Goal: Task Accomplishment & Management: Manage account settings

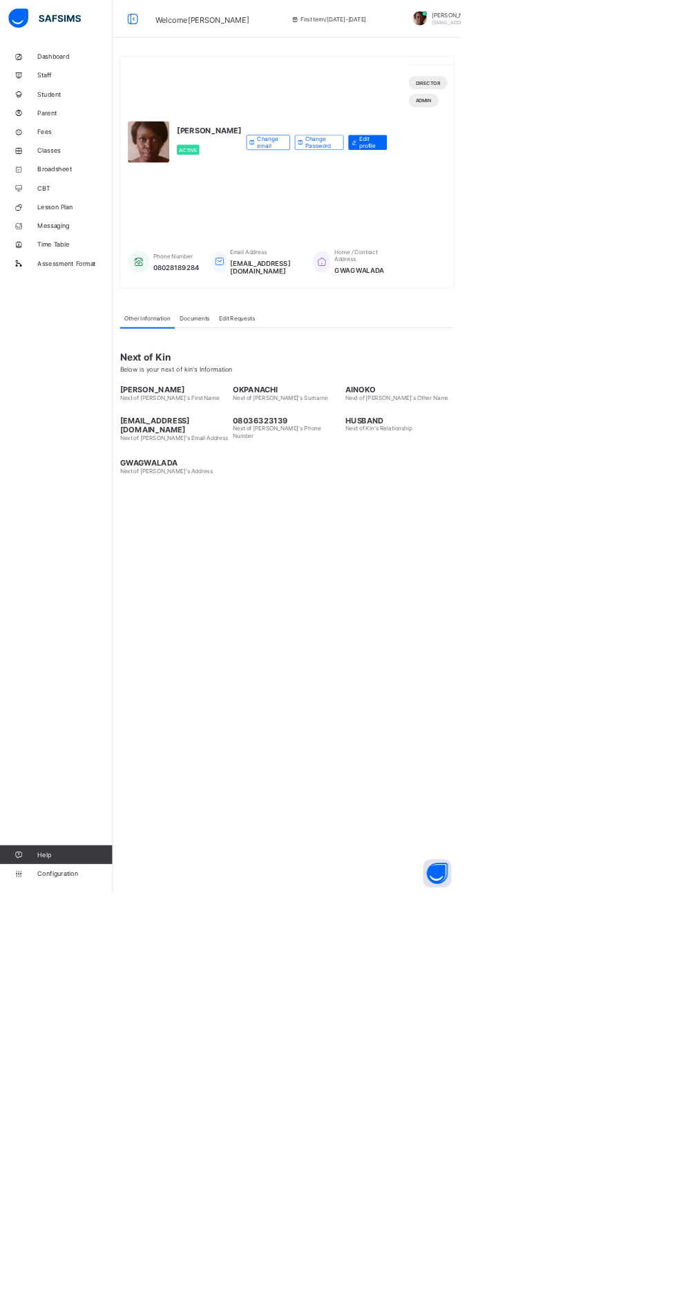
click at [83, 178] on link "Parent" at bounding box center [83, 166] width 166 height 28
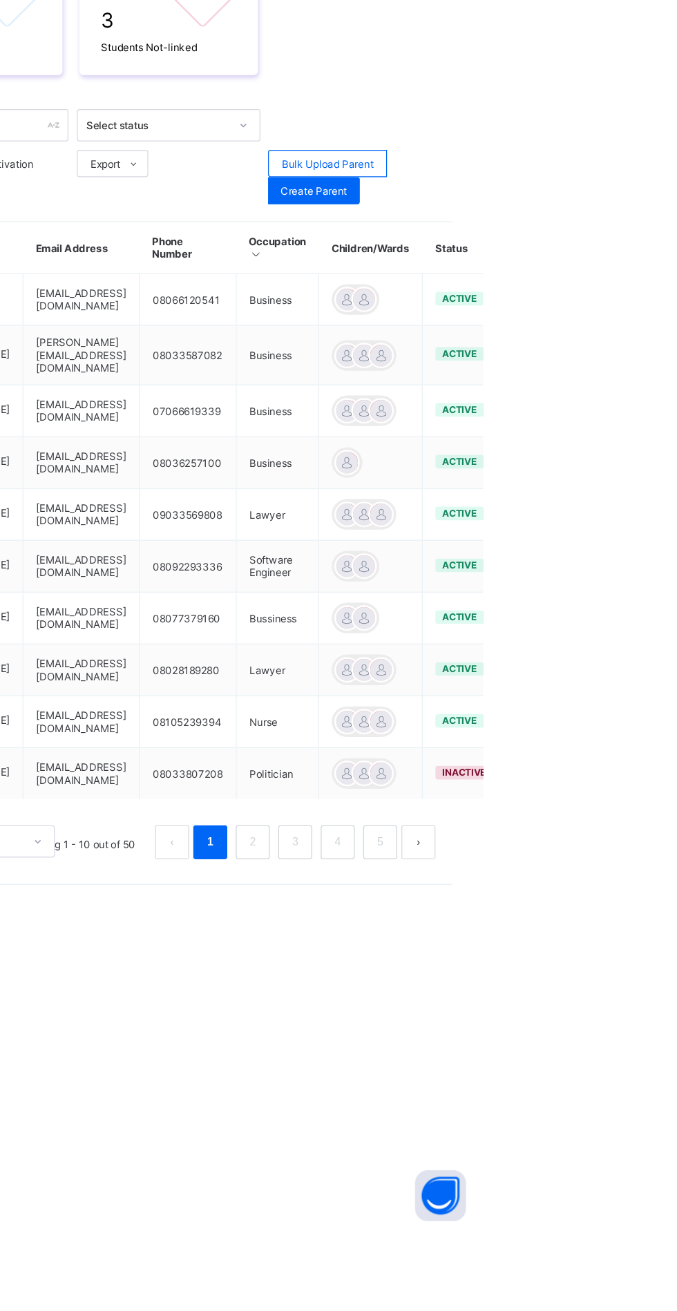
click at [0, 0] on ul "Edit Parent View Profile Reset Password Resend Activation Link Change Email Lin…" at bounding box center [0, 0] width 0 height 0
click at [0, 0] on div "Resend Activation Link" at bounding box center [0, 0] width 0 height 0
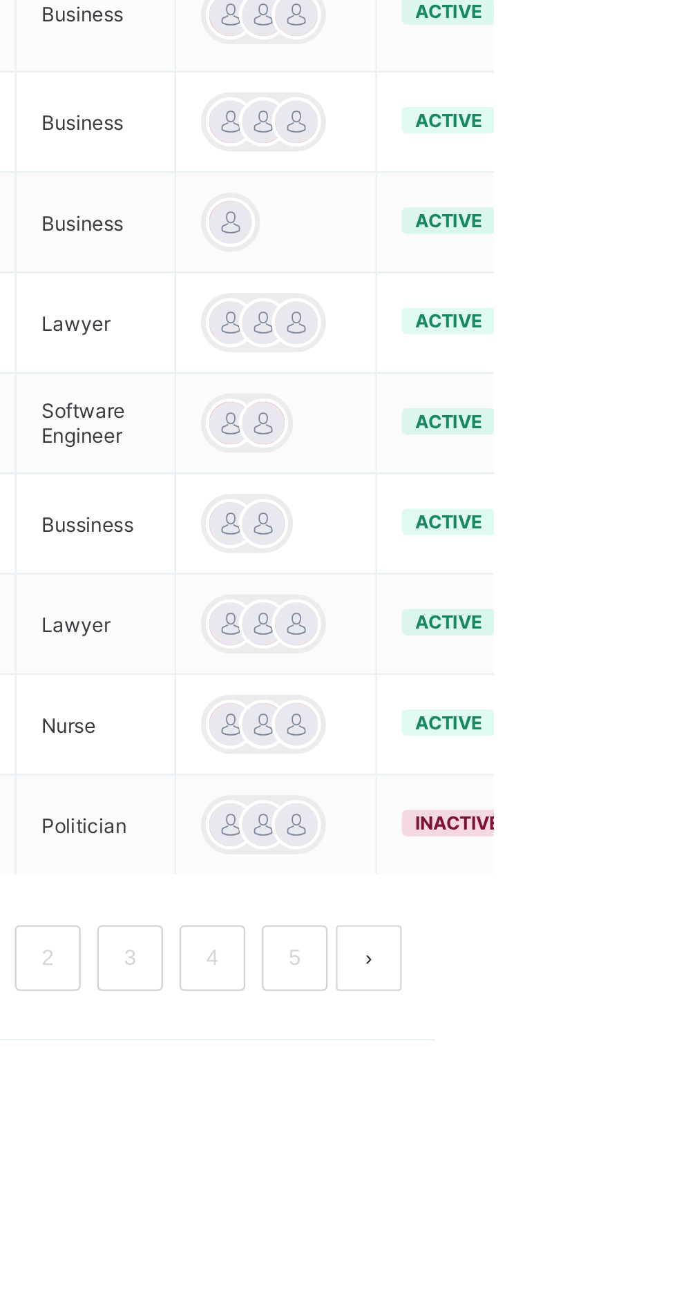
click at [0, 0] on div "Resend Activation Link" at bounding box center [0, 0] width 0 height 0
click at [676, 1014] on html "Welcome Dorette First term / 2025-2026 Dorette Okpanachi doretteokpanachi@gmail…" at bounding box center [338, 666] width 677 height 1332
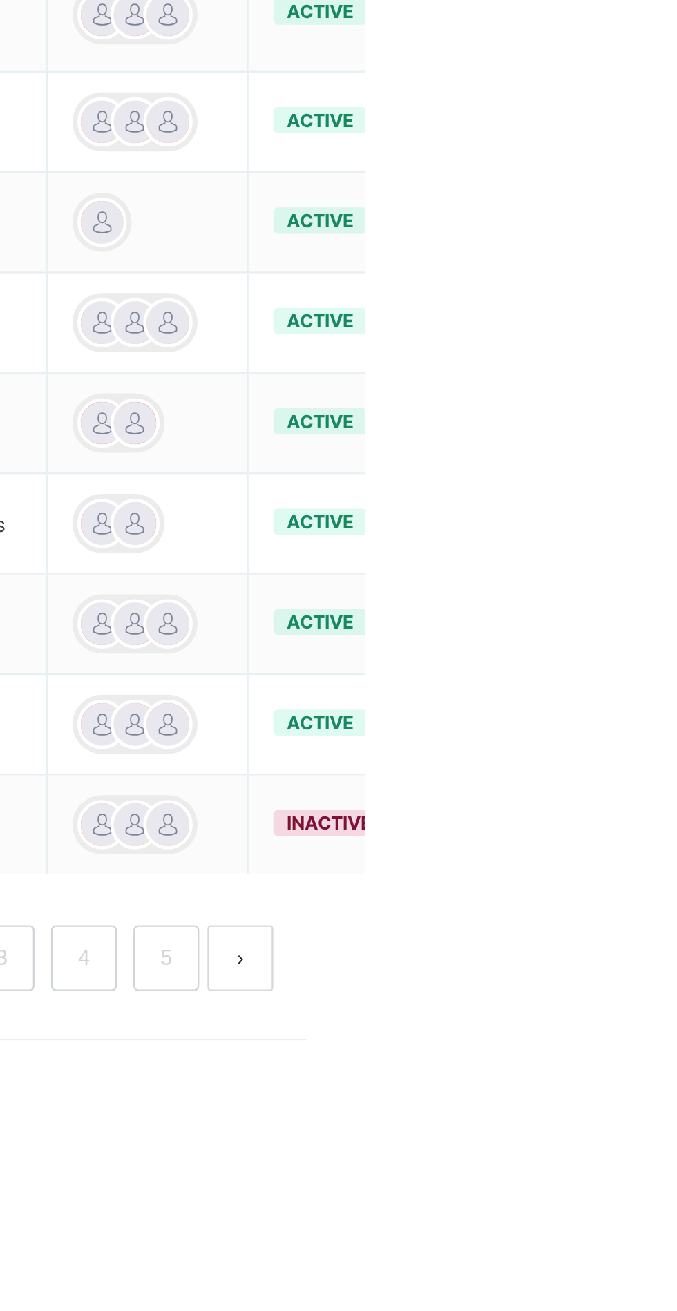
click at [0, 0] on ul "Edit Parent View Profile Reset Password Resend Activation Link Change Email Lin…" at bounding box center [0, 0] width 0 height 0
click at [0, 0] on div "View Profile" at bounding box center [0, 0] width 0 height 0
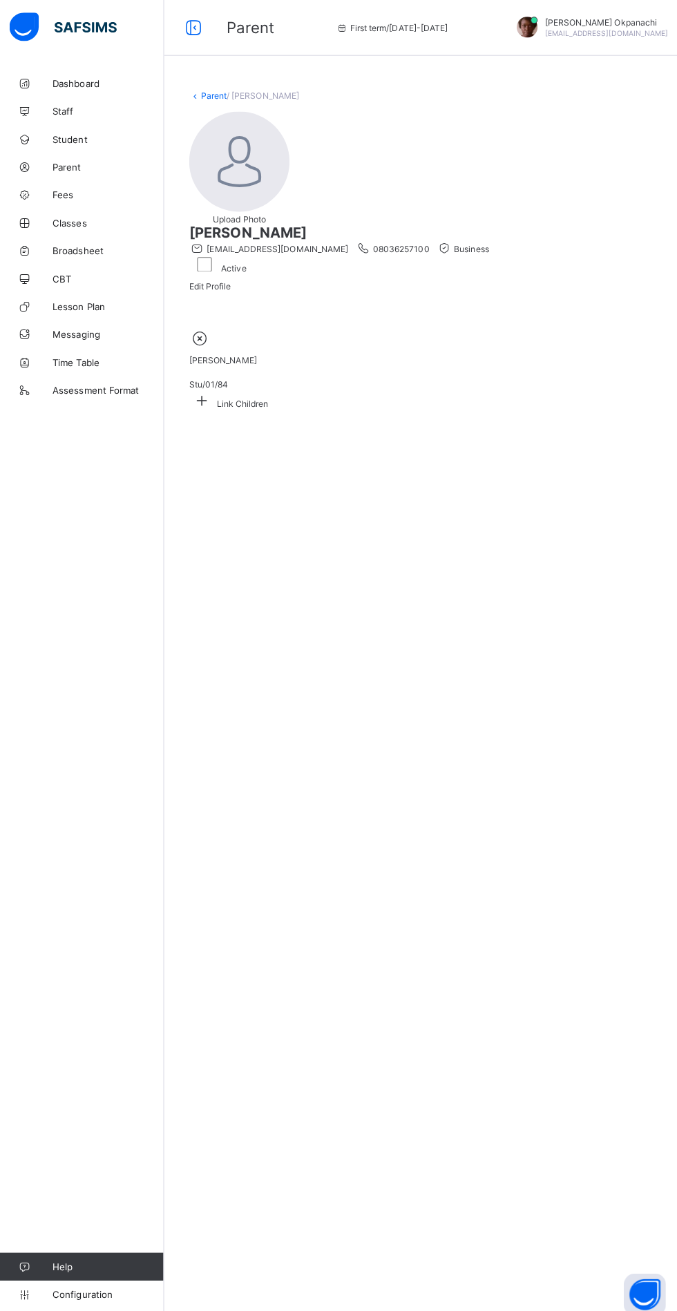
click at [231, 180] on img at bounding box center [240, 160] width 99 height 99
click at [240, 179] on img at bounding box center [240, 160] width 99 height 99
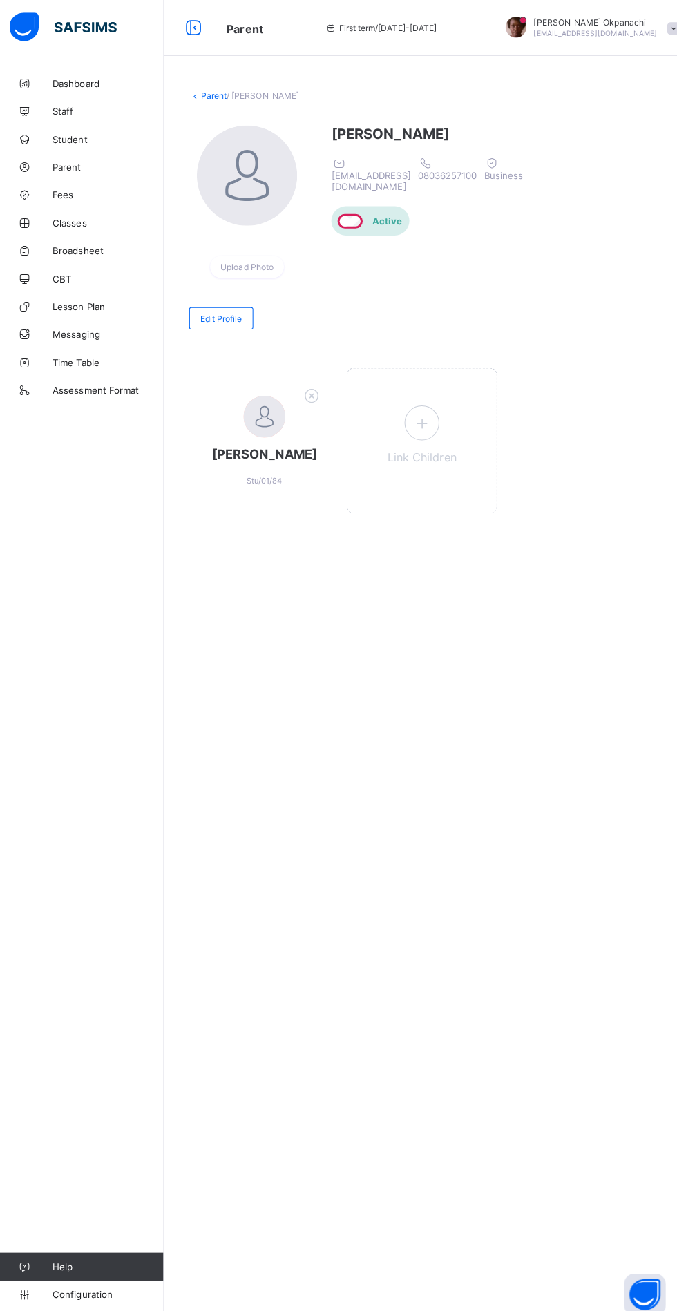
click at [396, 669] on div "Parent / Eugenia Uzoh Upload Photo Eugenia Uzoh eugeniankem@yahoo.com 080362571…" at bounding box center [421, 655] width 511 height 1311
click at [63, 112] on span "Staff" at bounding box center [110, 110] width 111 height 11
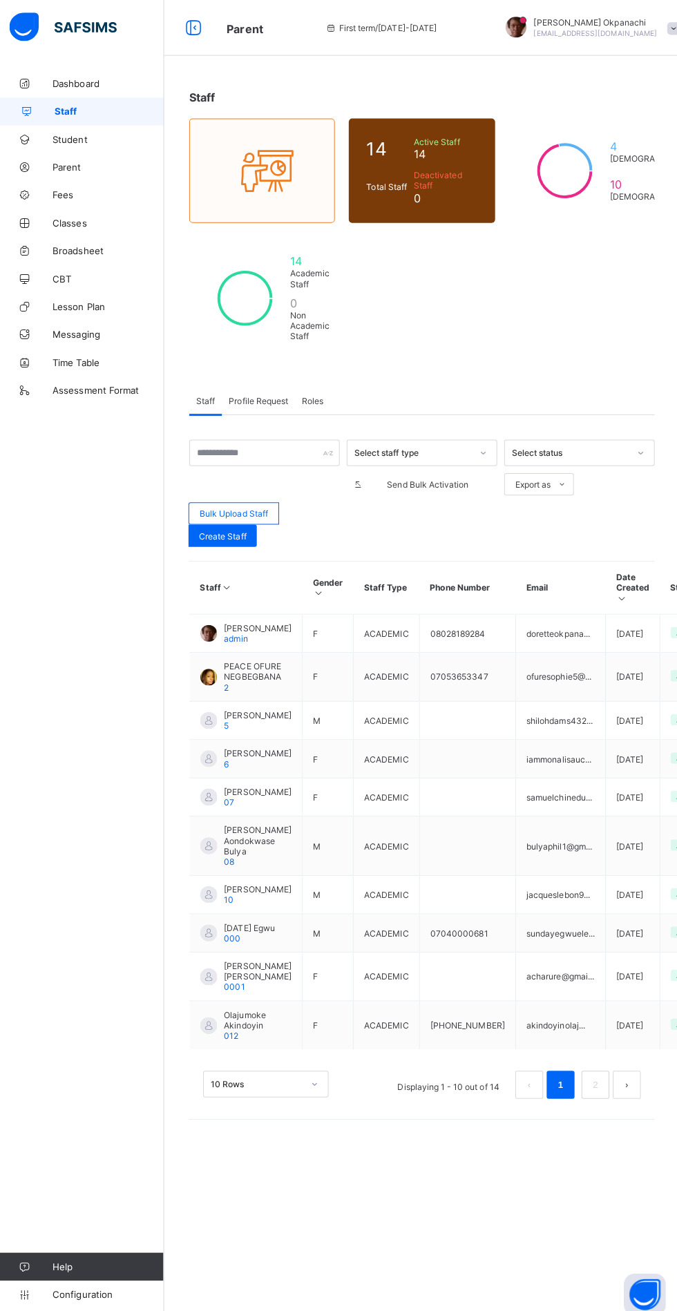
click at [75, 195] on span "Fees" at bounding box center [110, 193] width 111 height 11
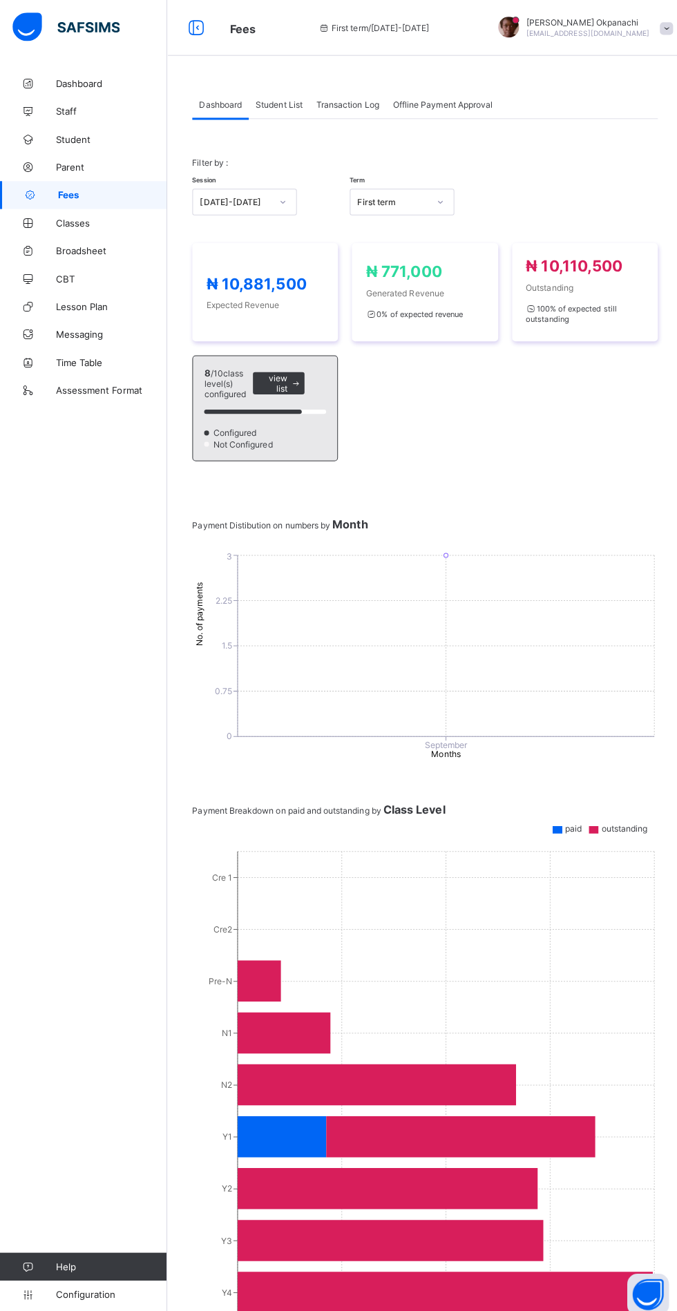
click at [271, 109] on div "Student List" at bounding box center [277, 104] width 60 height 28
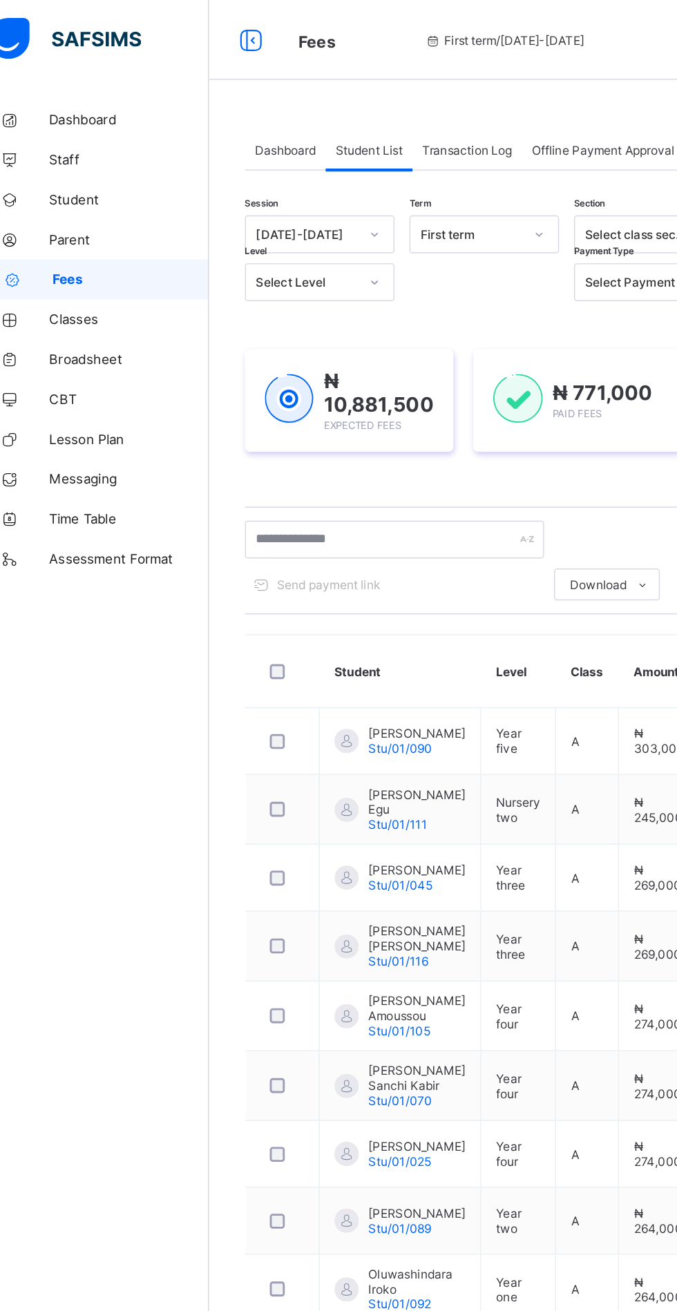
click at [280, 195] on icon at bounding box center [280, 196] width 8 height 14
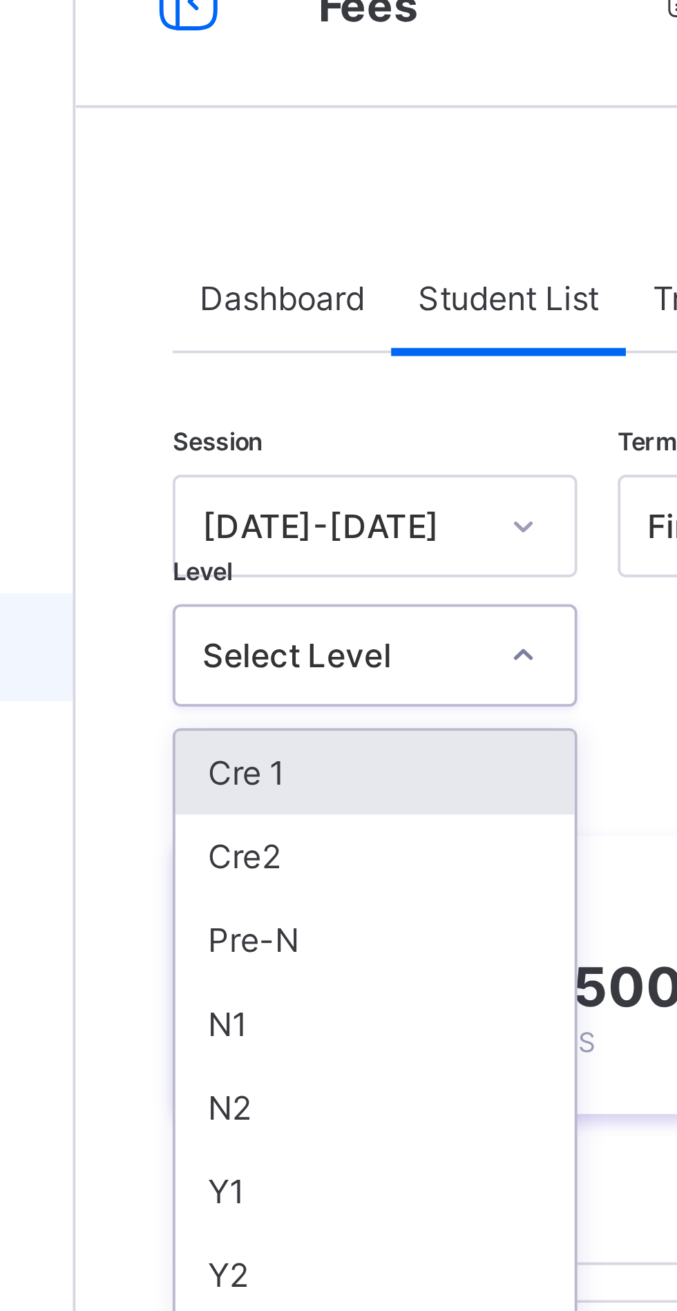
click at [280, 191] on icon at bounding box center [280, 196] width 8 height 14
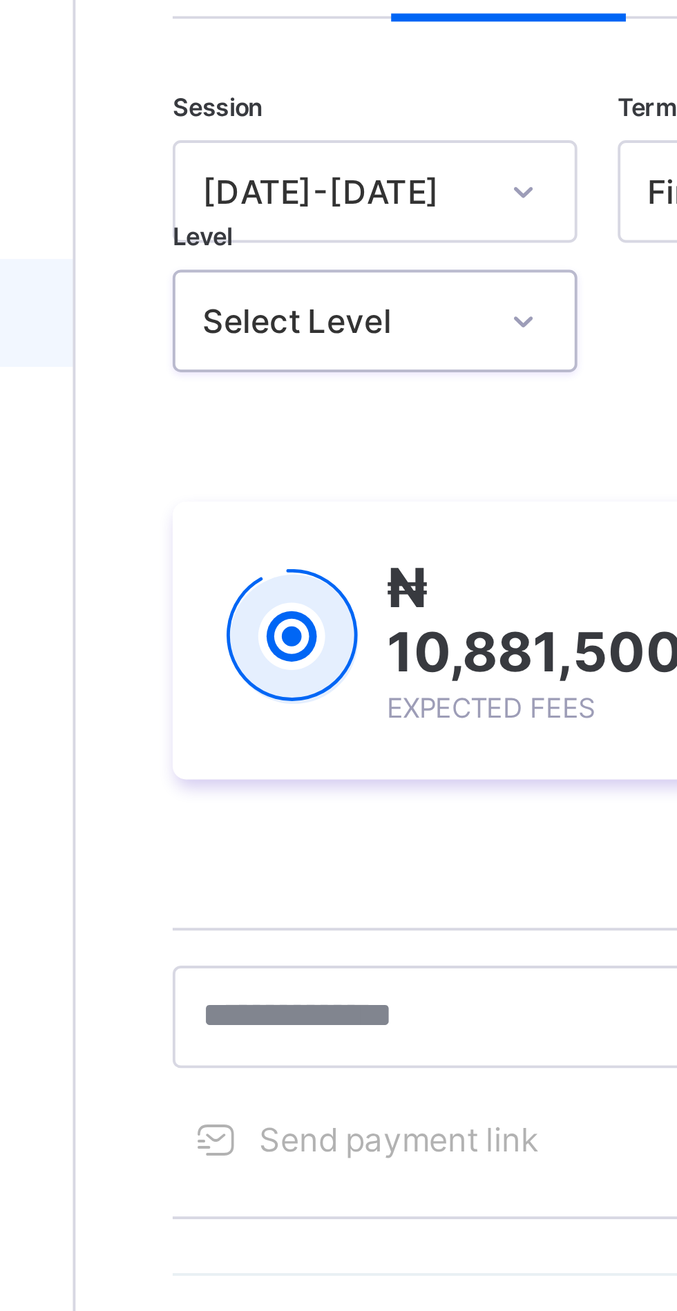
click at [282, 196] on icon at bounding box center [280, 196] width 8 height 14
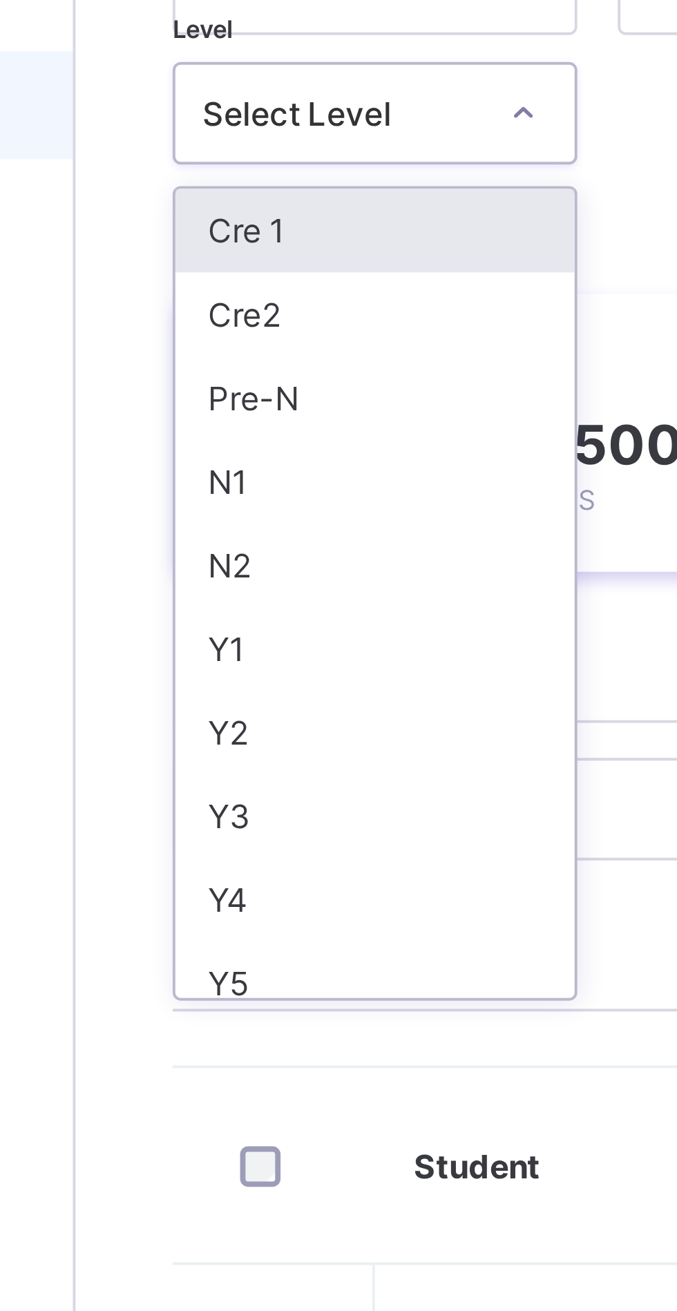
click at [287, 191] on div at bounding box center [280, 195] width 23 height 22
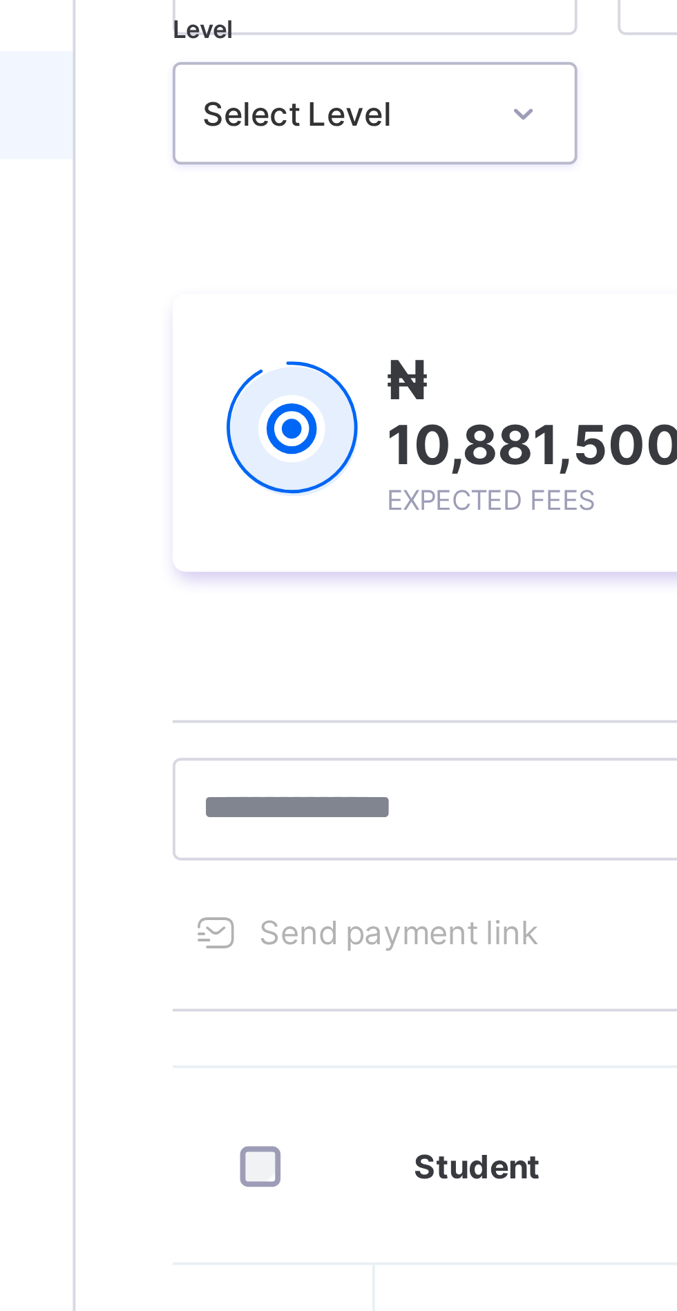
click at [280, 193] on icon at bounding box center [280, 196] width 8 height 14
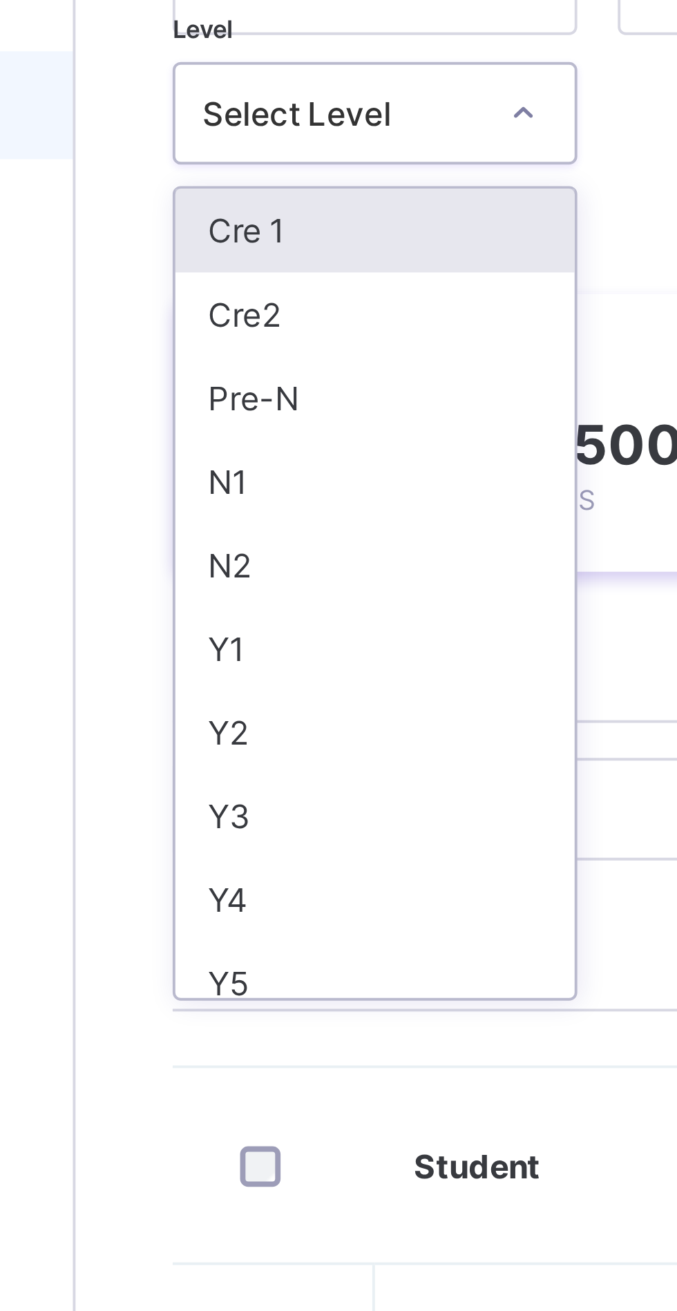
click at [278, 191] on icon at bounding box center [280, 196] width 8 height 14
click at [271, 195] on div at bounding box center [280, 195] width 23 height 22
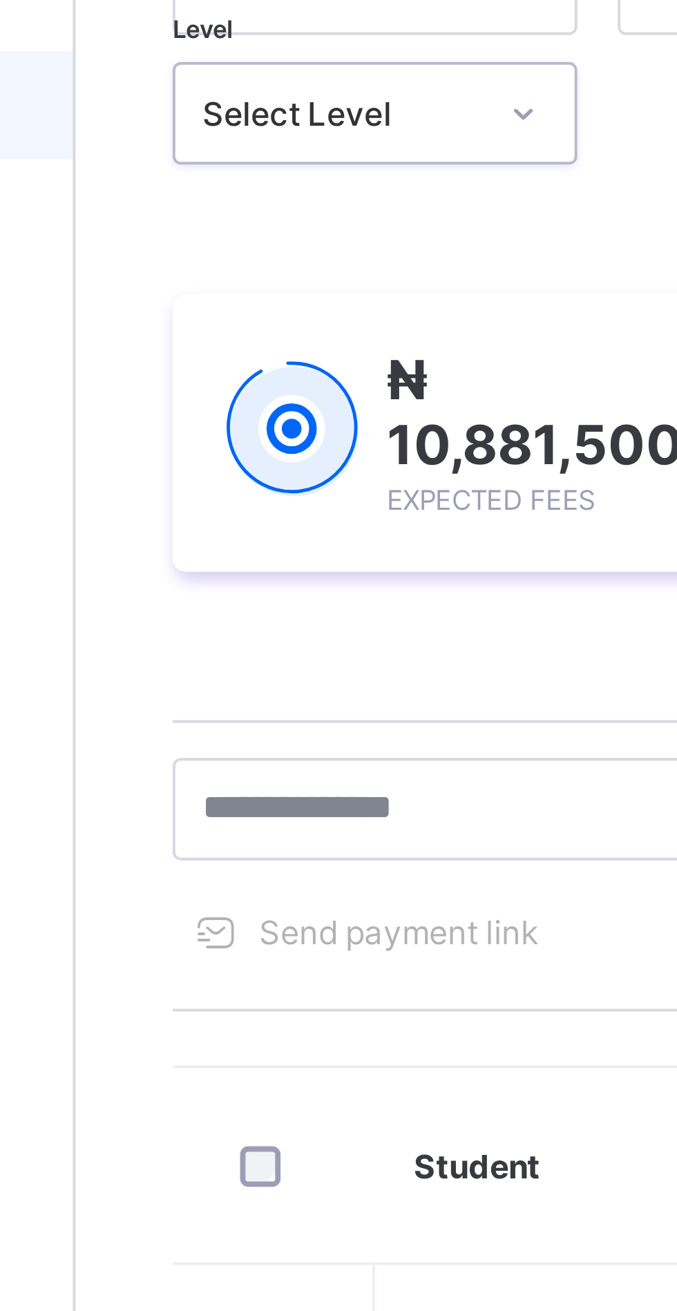
click at [271, 195] on div at bounding box center [280, 195] width 23 height 22
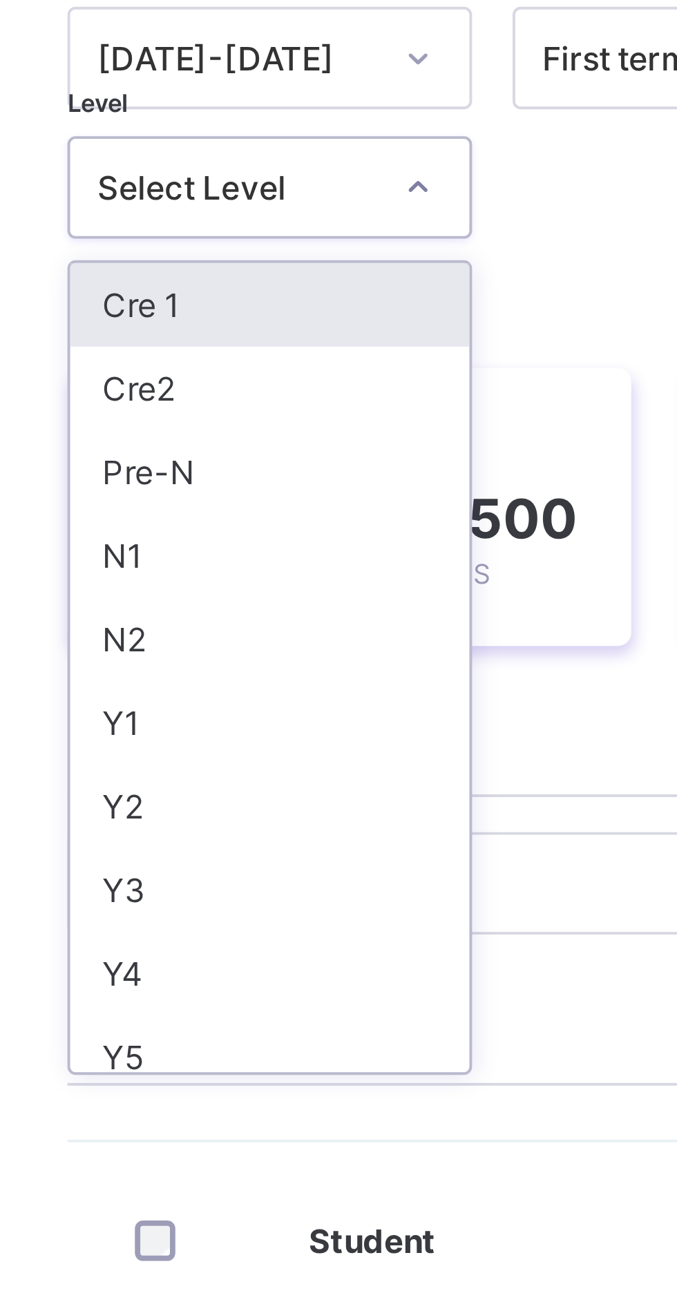
click at [280, 195] on icon at bounding box center [280, 196] width 8 height 14
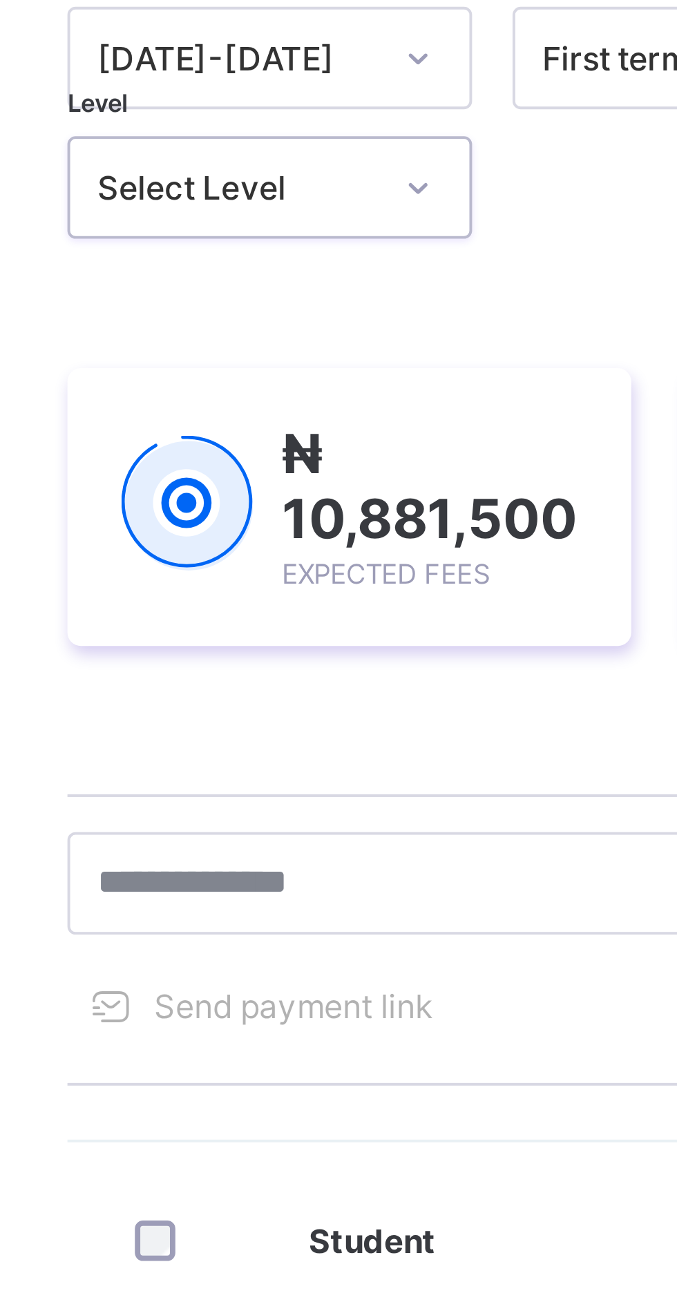
click at [283, 198] on icon at bounding box center [280, 196] width 8 height 14
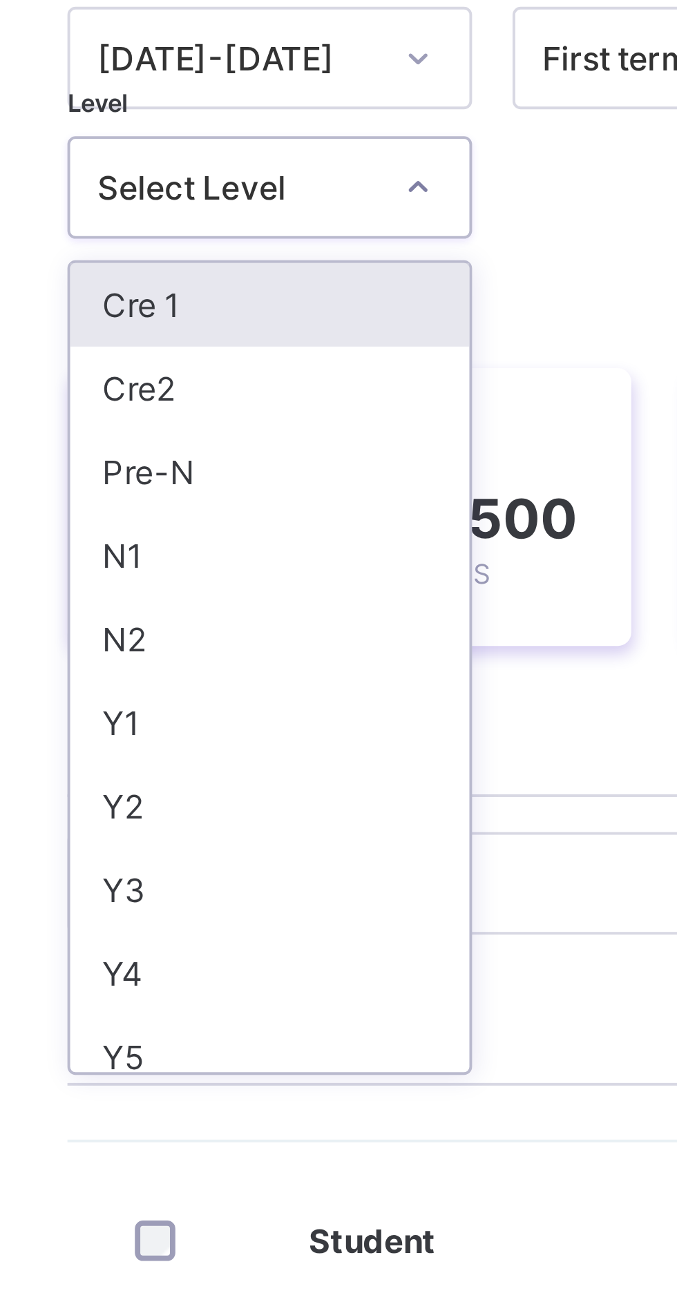
click at [285, 195] on icon at bounding box center [280, 196] width 8 height 14
click at [280, 198] on icon at bounding box center [280, 196] width 8 height 14
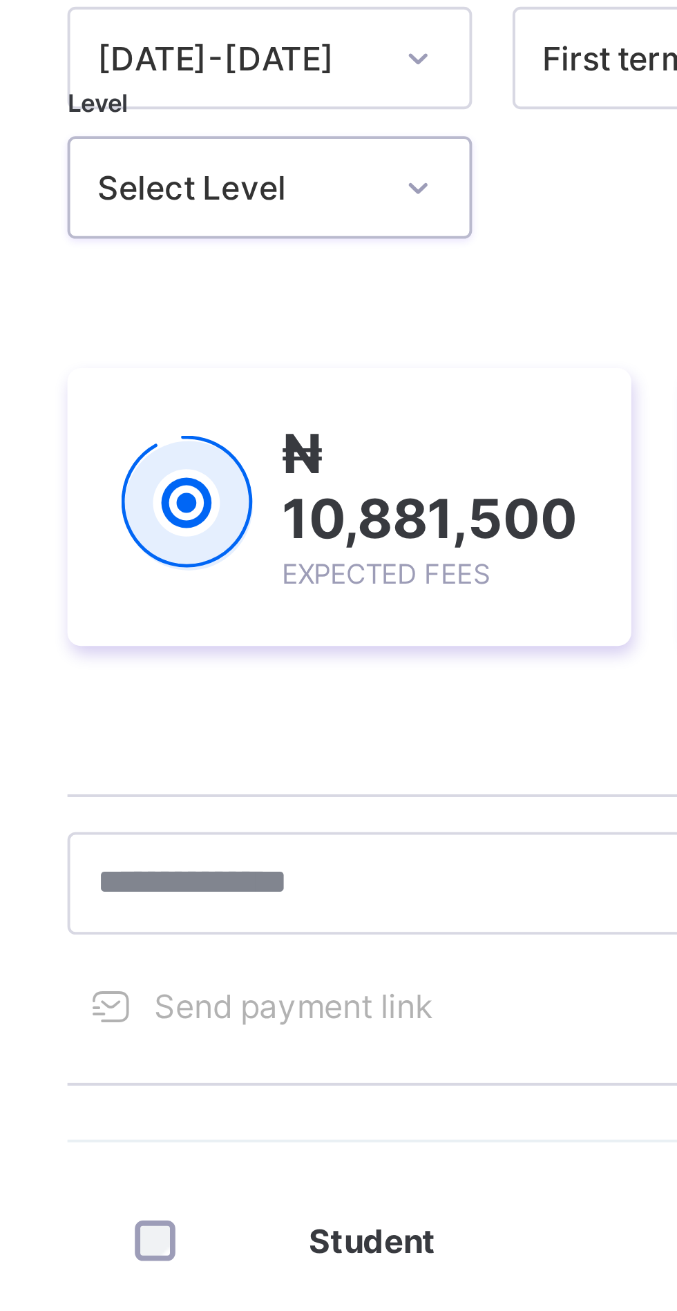
click at [280, 198] on icon at bounding box center [280, 196] width 8 height 14
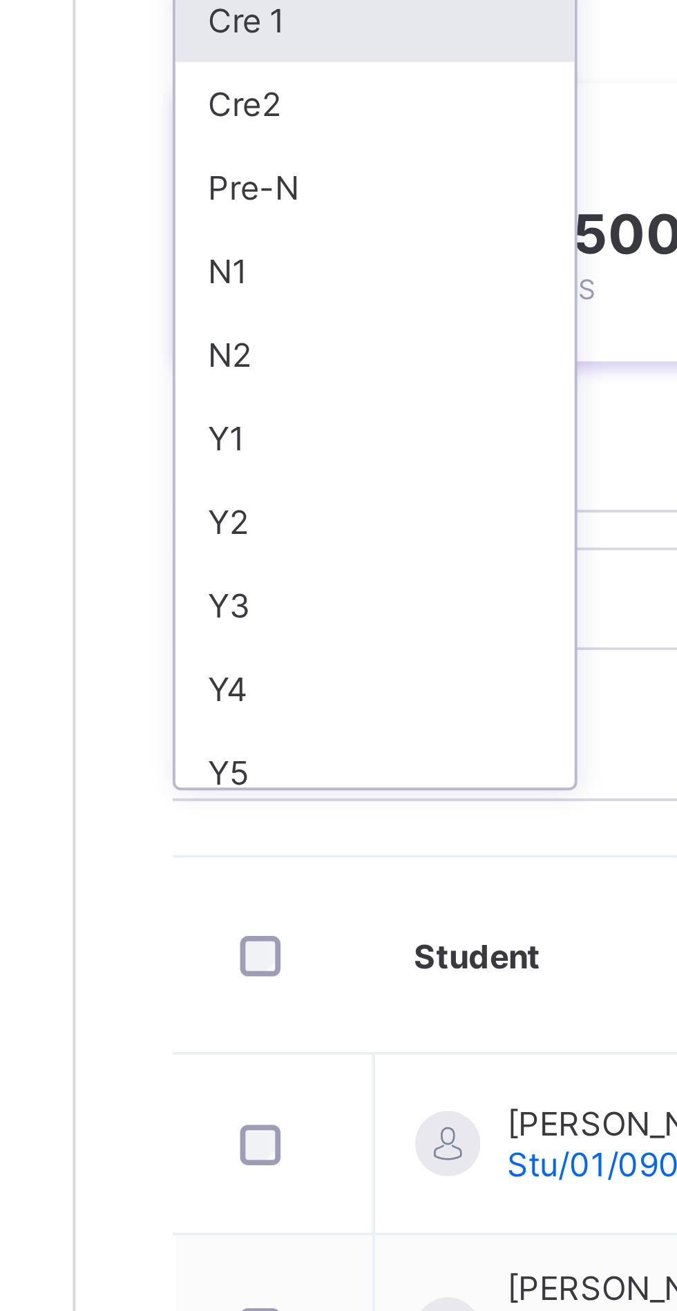
click at [204, 352] on div "Y2" at bounding box center [242, 353] width 102 height 21
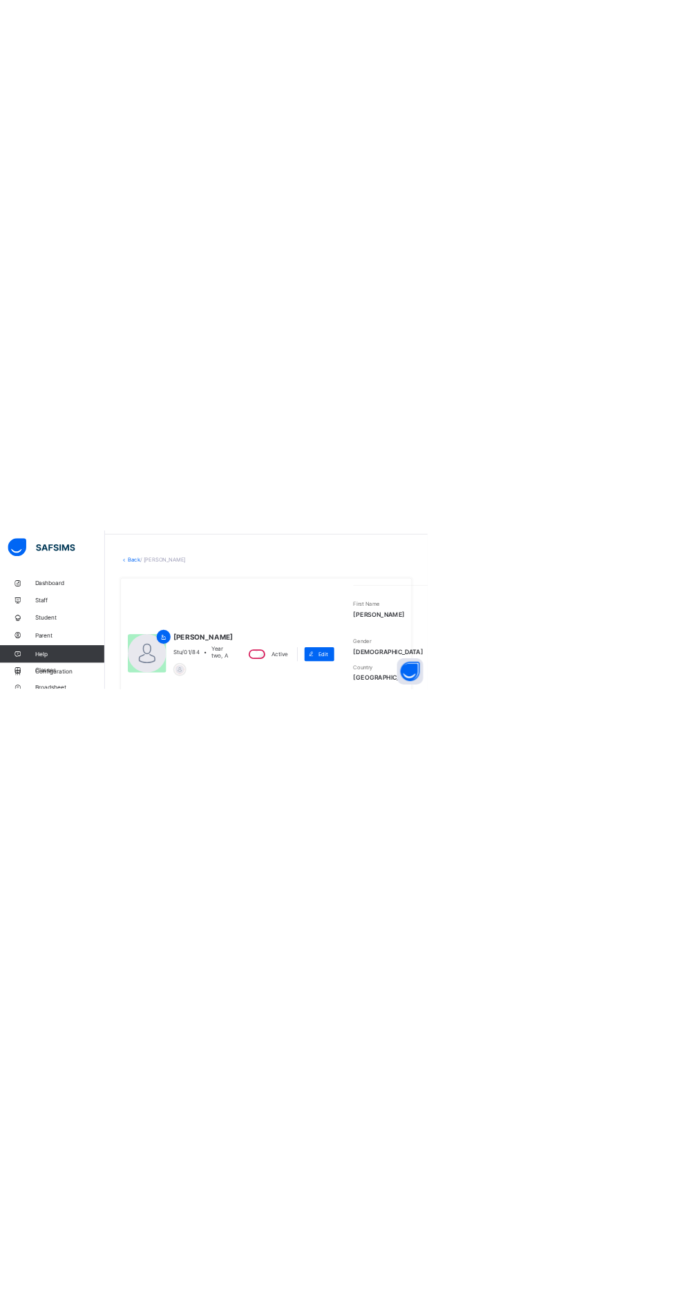
scroll to position [0, 38]
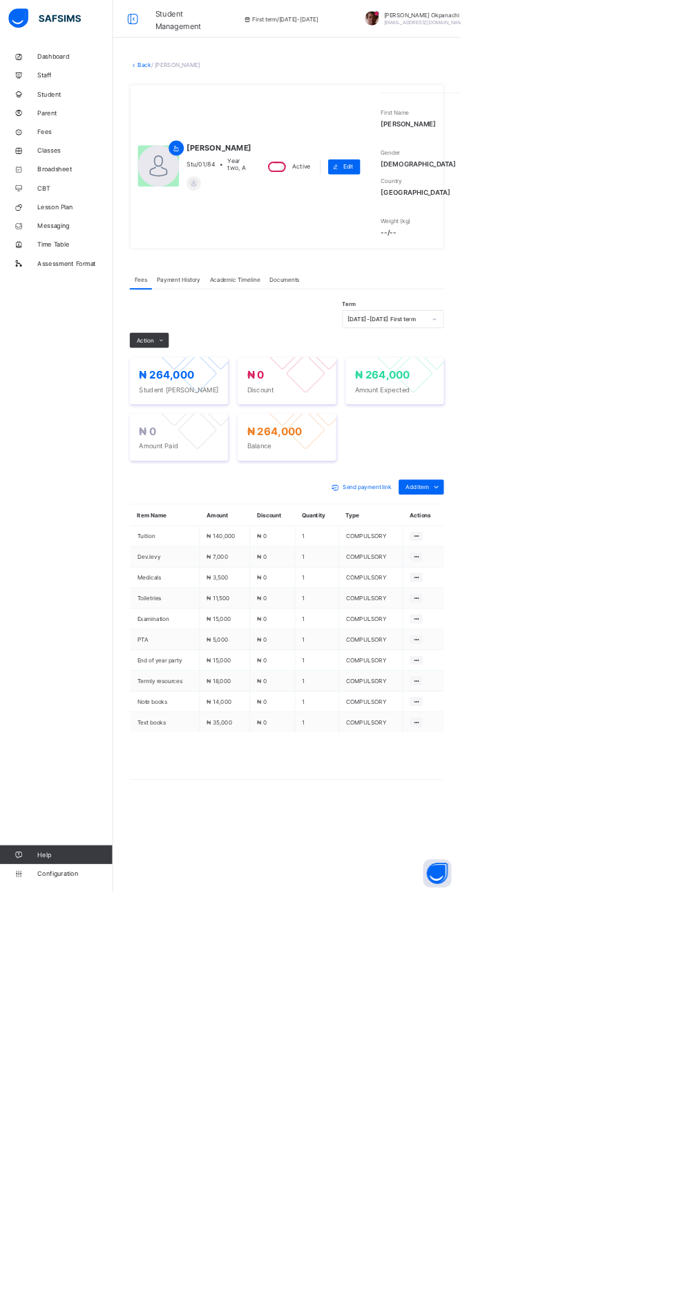
click at [505, 256] on div "Edit" at bounding box center [505, 245] width 47 height 22
select select "**"
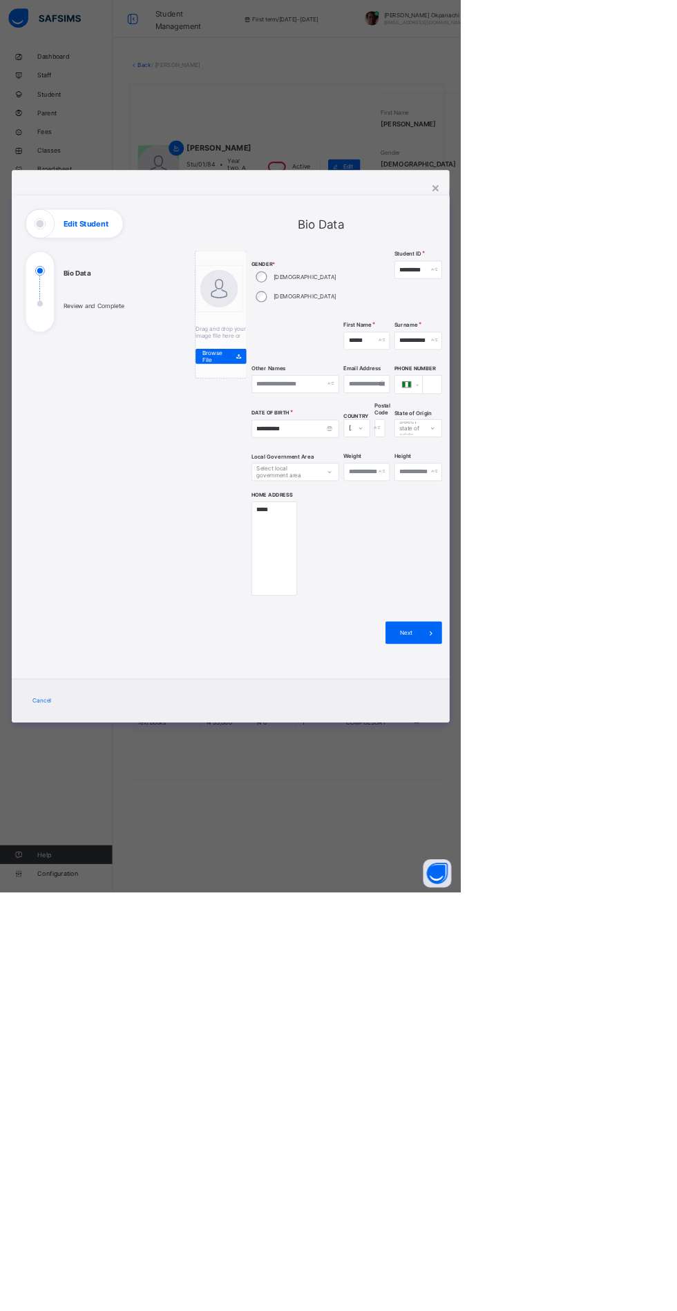
click at [676, 1310] on div "**********" at bounding box center [338, 655] width 677 height 1311
click at [646, 287] on div "×" at bounding box center [639, 275] width 13 height 23
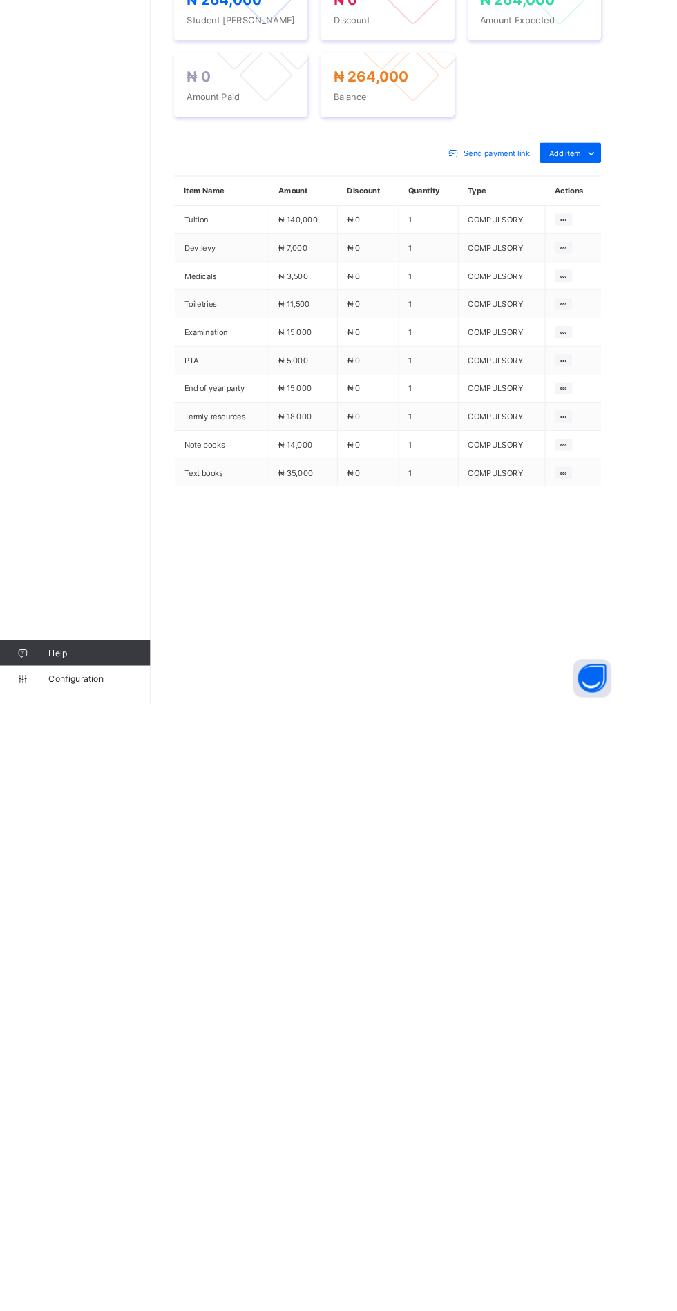
click at [525, 721] on span "Send payment link" at bounding box center [539, 716] width 72 height 10
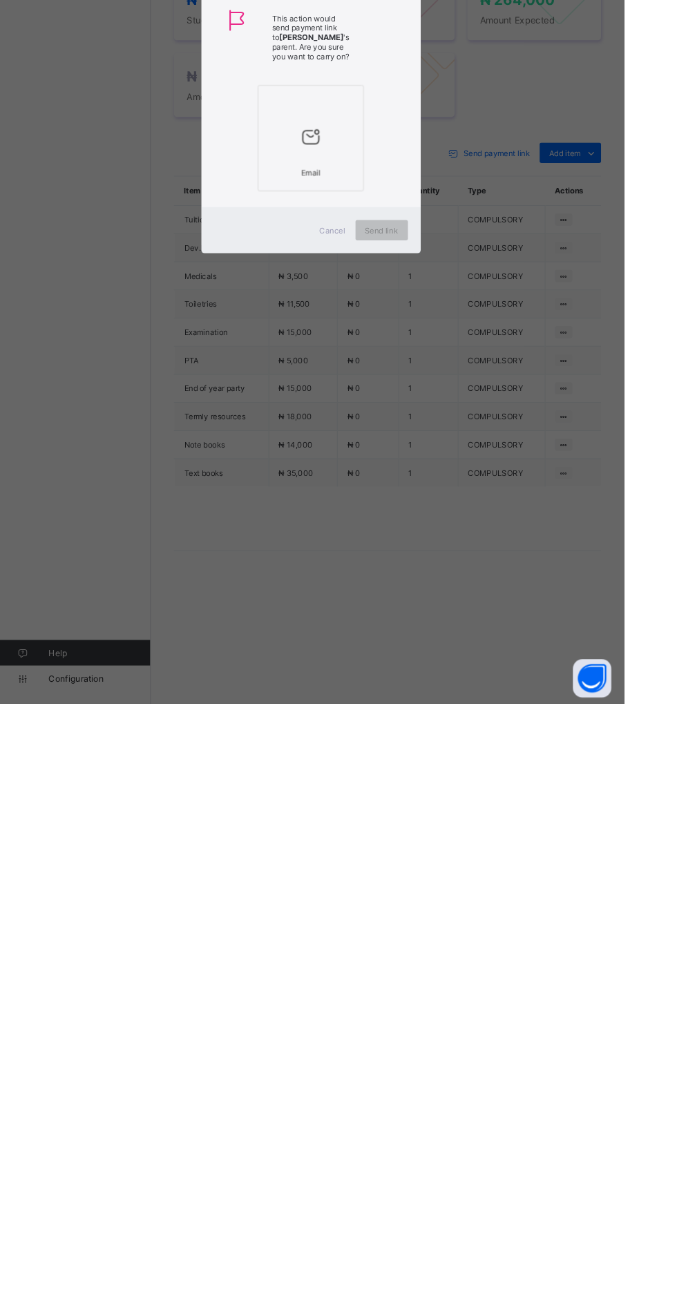
click at [353, 711] on icon at bounding box center [338, 698] width 29 height 25
click at [433, 805] on span "Send link" at bounding box center [415, 799] width 36 height 10
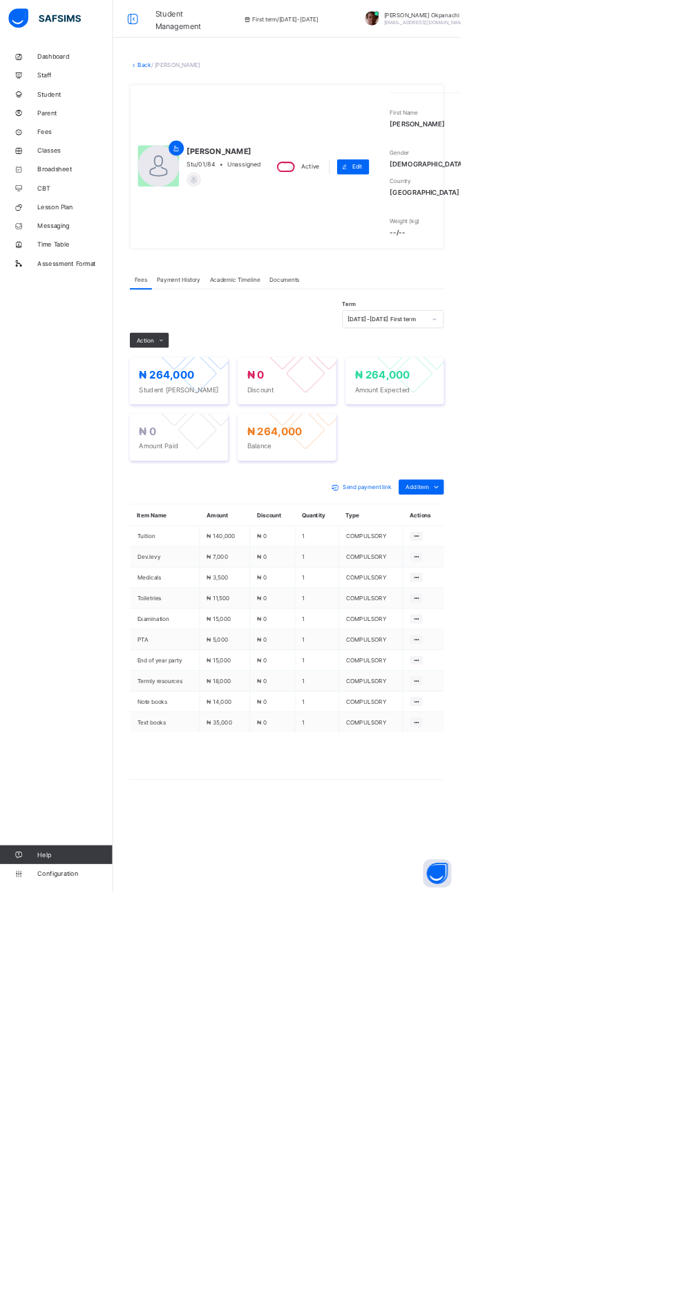
click at [40, 167] on icon at bounding box center [27, 166] width 55 height 10
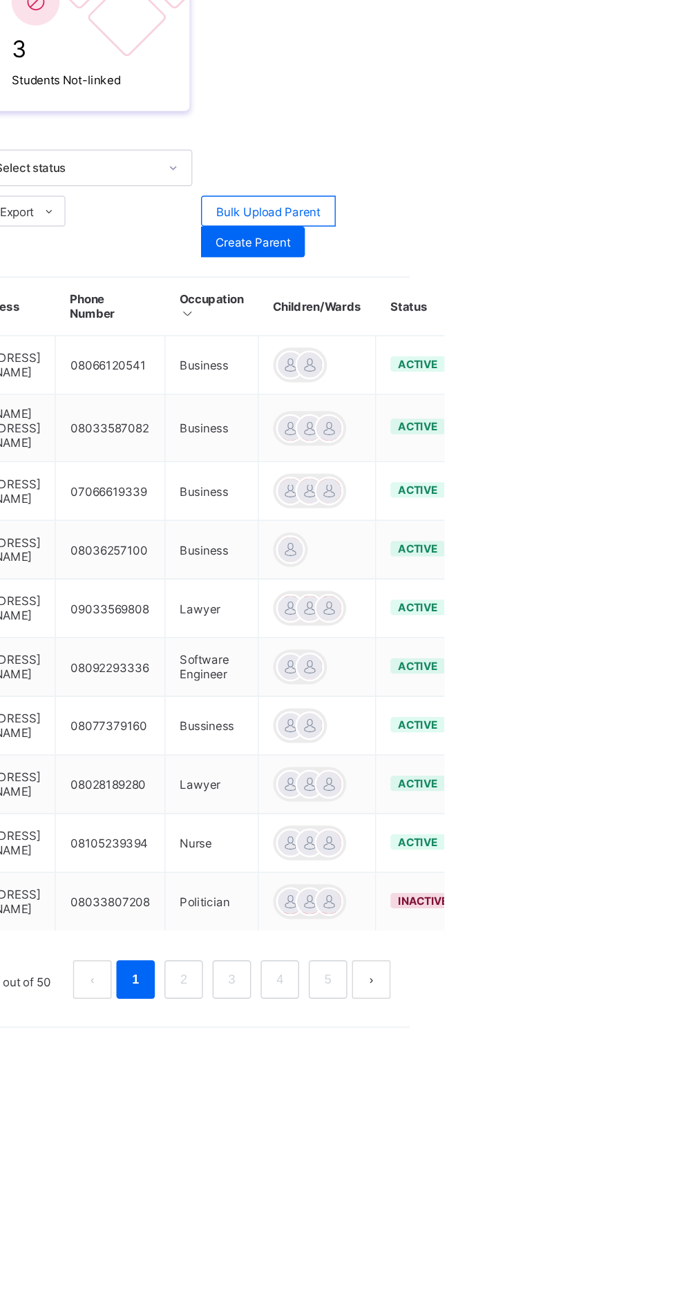
click at [0, 0] on ul "Edit Parent View Profile Reset Password Resend Activation Link Change Email Lin…" at bounding box center [0, 0] width 0 height 0
click at [0, 0] on div "Change Email" at bounding box center [0, 0] width 0 height 0
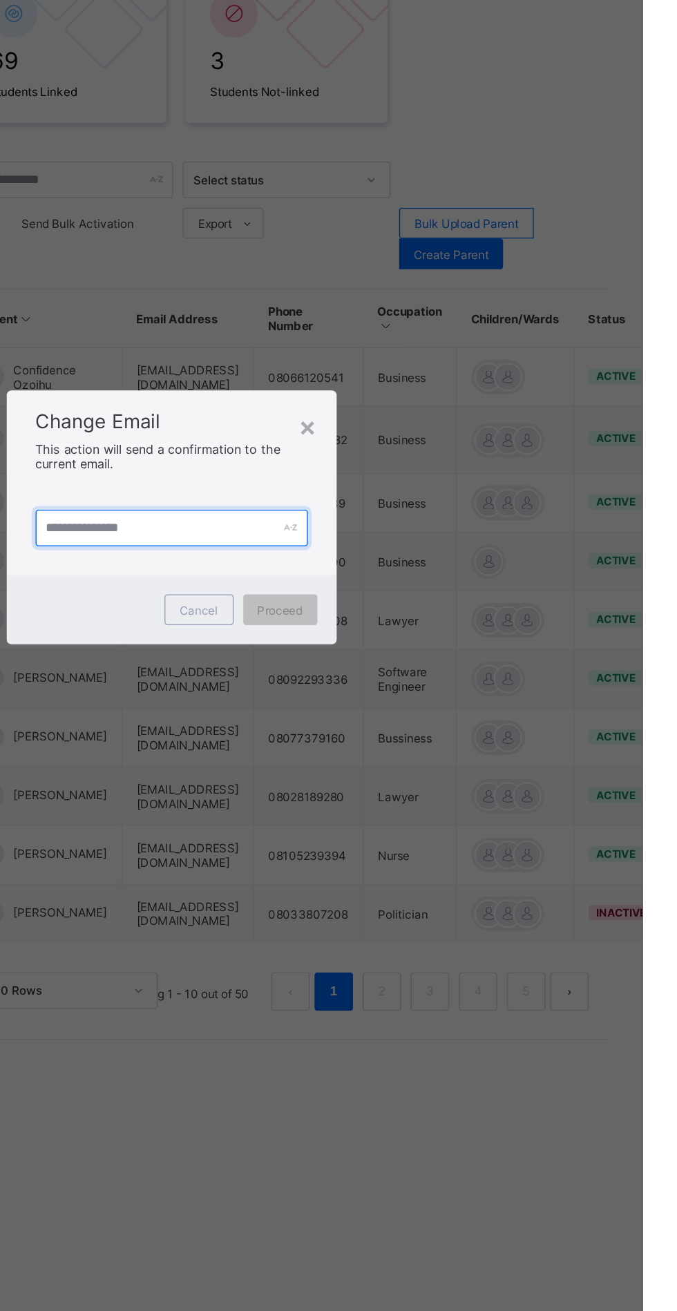
click at [423, 676] on input "text" at bounding box center [338, 663] width 195 height 26
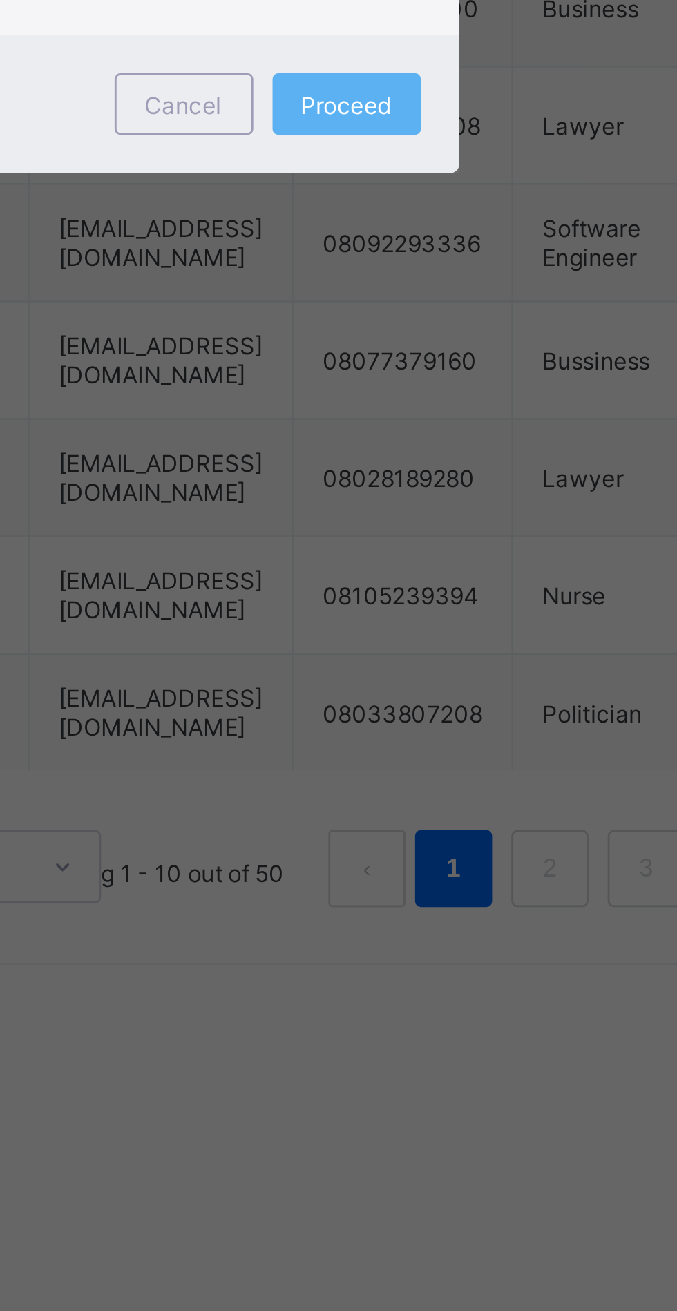
type input "**********"
click at [433, 727] on span "Proceed" at bounding box center [417, 722] width 32 height 10
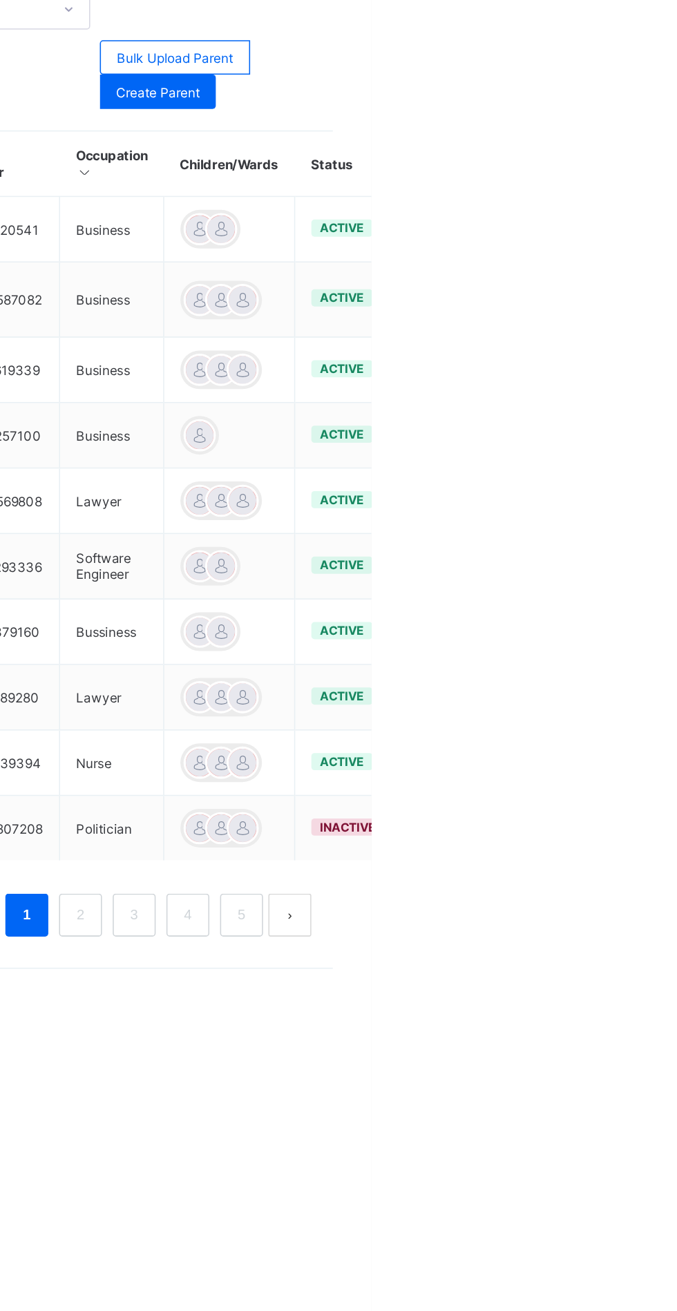
click at [0, 0] on ul "Edit Parent View Profile Reset Password Resend Activation Link Change Email Lin…" at bounding box center [0, 0] width 0 height 0
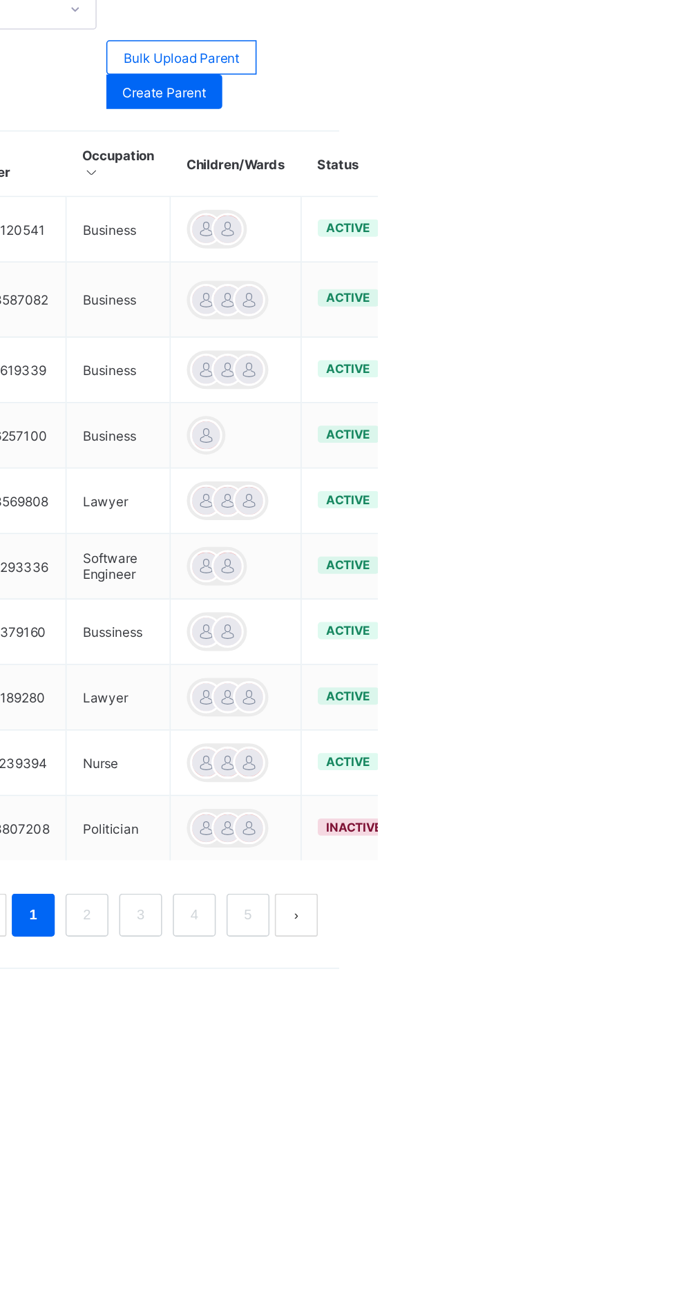
click at [0, 0] on ul "Edit Parent View Profile Reset Password Resend Activation Link Change Email Lin…" at bounding box center [0, 0] width 0 height 0
click at [676, 646] on html "Student Management First term / [DATE]-[DATE] [PERSON_NAME] [EMAIL_ADDRESS][DOM…" at bounding box center [338, 655] width 677 height 1311
click at [675, 560] on td "active" at bounding box center [662, 555] width 68 height 42
click at [672, 553] on span "active" at bounding box center [658, 554] width 28 height 10
click at [676, 640] on html "Student Management First term / [DATE]-[DATE] [PERSON_NAME] [EMAIL_ADDRESS][DOM…" at bounding box center [338, 655] width 677 height 1311
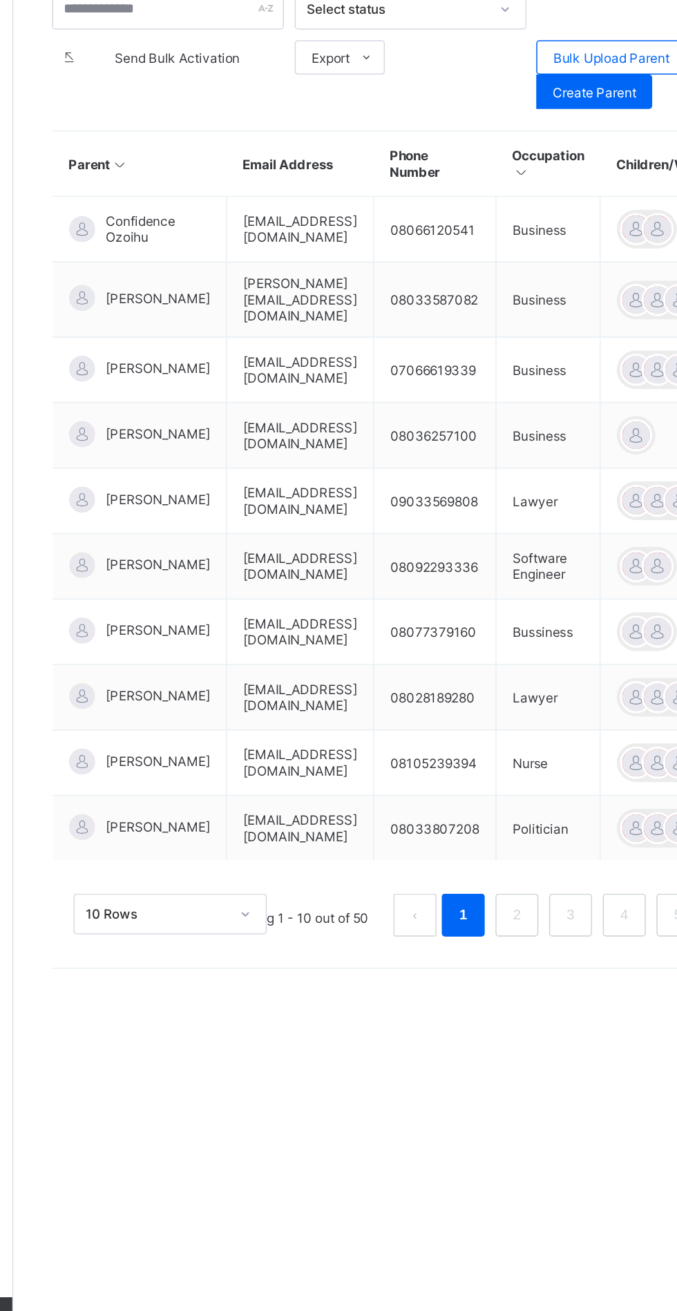
click at [468, 544] on td "08066120541" at bounding box center [437, 555] width 79 height 42
click at [544, 553] on td "Business" at bounding box center [510, 555] width 67 height 42
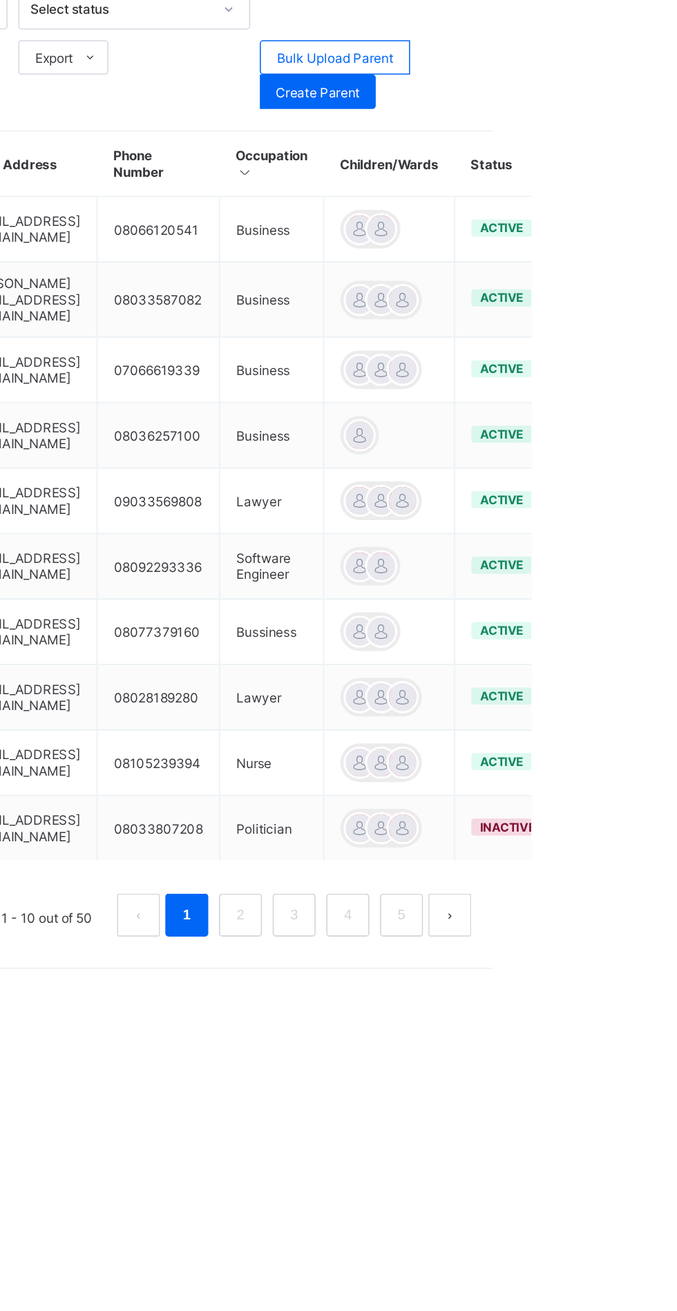
click at [676, 561] on td "active" at bounding box center [662, 555] width 68 height 42
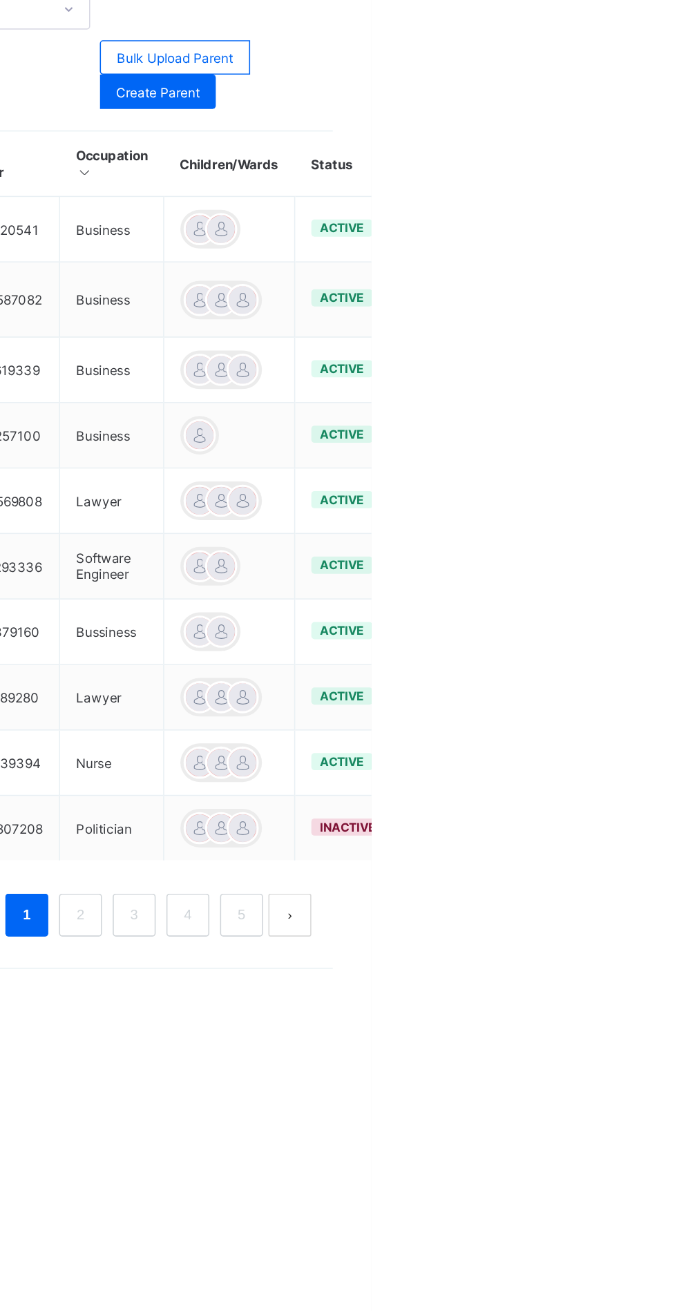
click at [0, 0] on ul "Edit Parent View Profile Reset Password Resend Activation Link Change Email Lin…" at bounding box center [0, 0] width 0 height 0
click at [0, 0] on div "Edit Parent" at bounding box center [0, 0] width 0 height 0
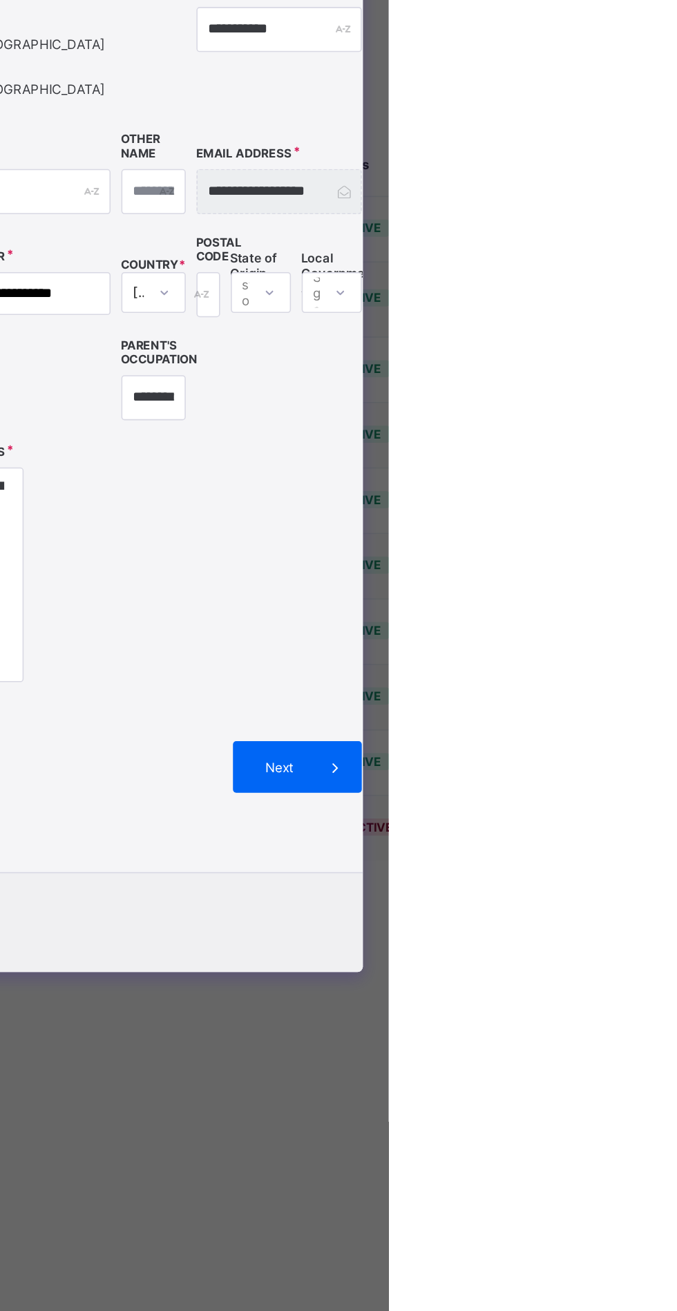
click at [646, 917] on div "Next" at bounding box center [618, 900] width 83 height 33
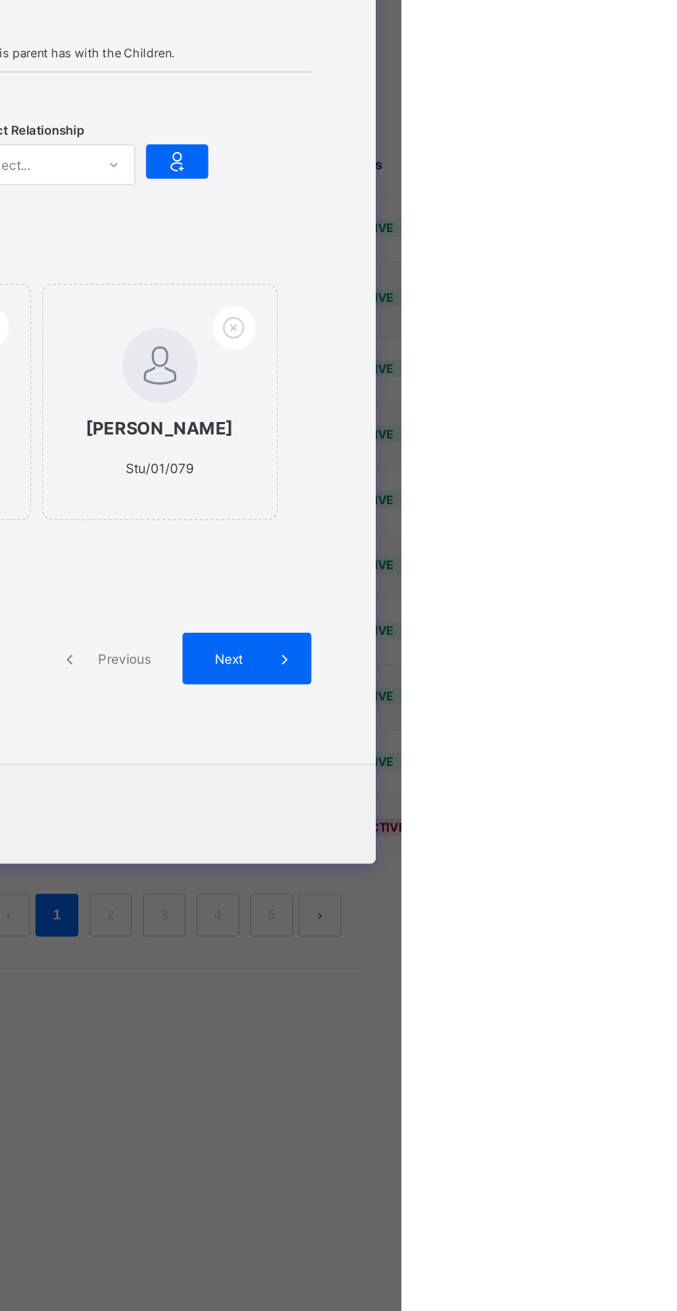
click at [646, 385] on div "×" at bounding box center [639, 373] width 13 height 23
